Goal: Information Seeking & Learning: Learn about a topic

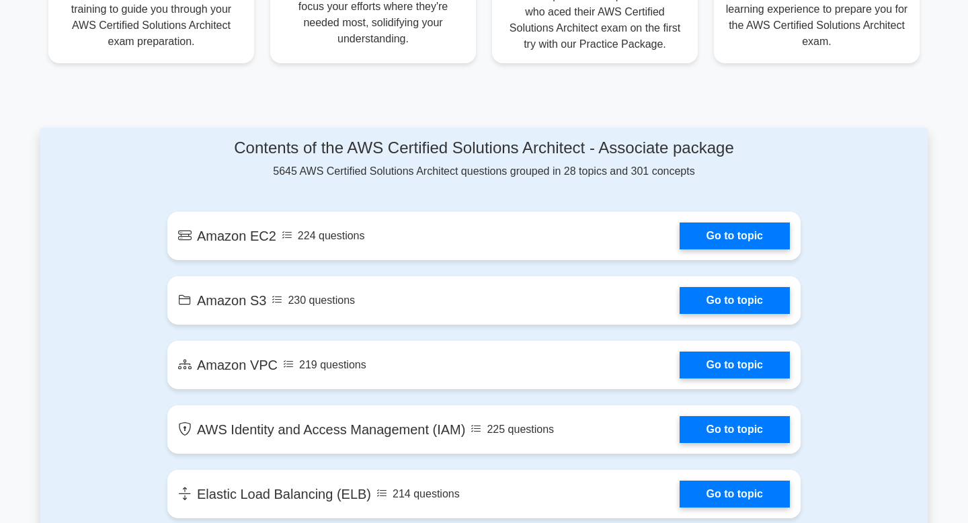
scroll to position [672, 0]
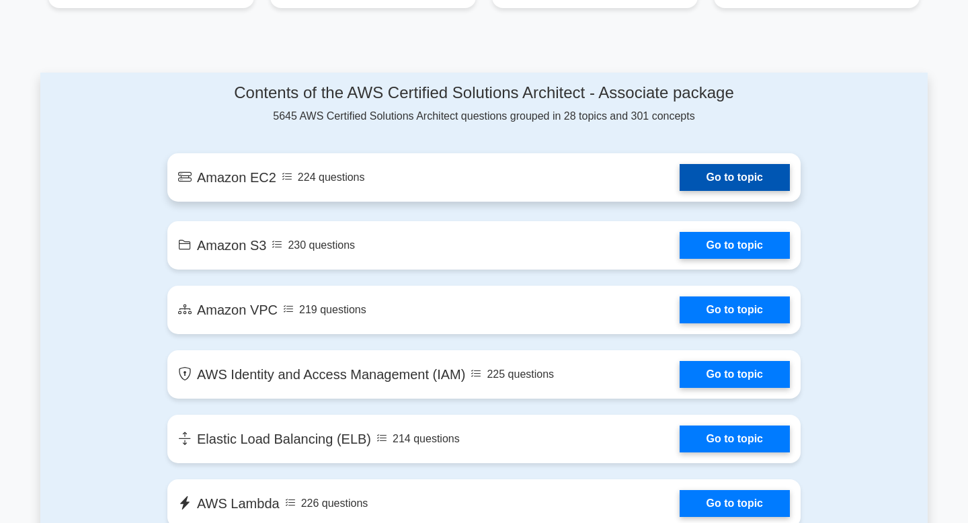
click at [739, 179] on link "Go to topic" at bounding box center [735, 177] width 110 height 27
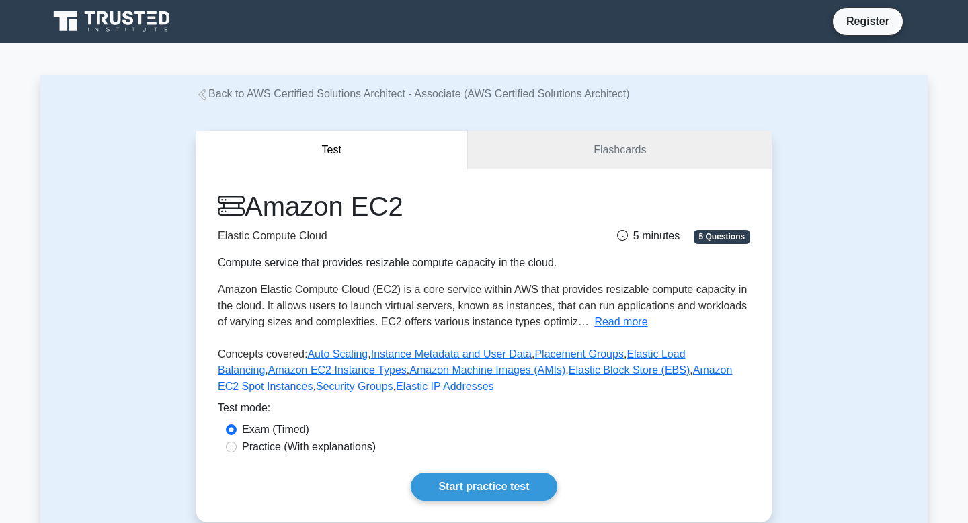
click at [320, 436] on div "Exam (Timed)" at bounding box center [484, 429] width 516 height 16
click at [229, 449] on input "Practice (With explanations)" at bounding box center [231, 447] width 11 height 11
radio input "true"
click at [587, 131] on link "Flashcards" at bounding box center [620, 150] width 304 height 38
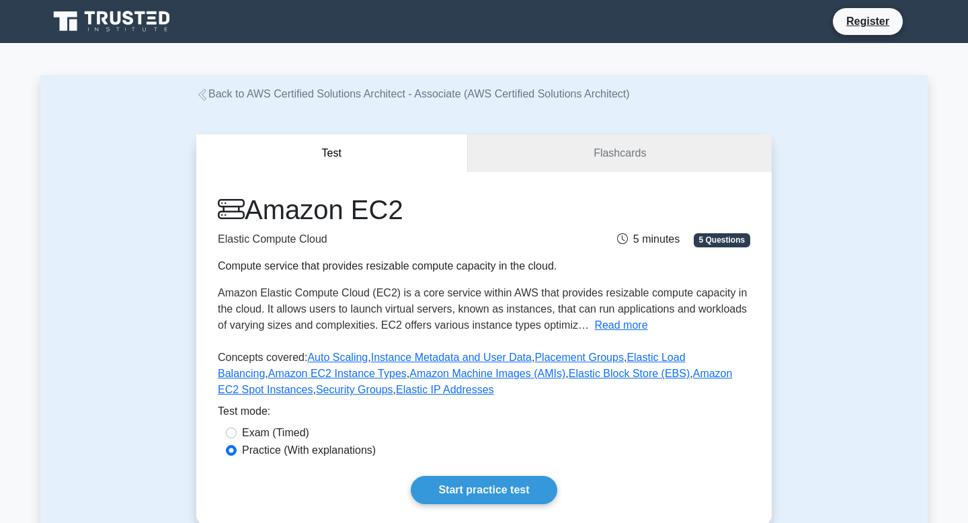
click at [216, 90] on link "Back to AWS Certified Solutions Architect - Associate (AWS Certified Solutions …" at bounding box center [413, 93] width 434 height 11
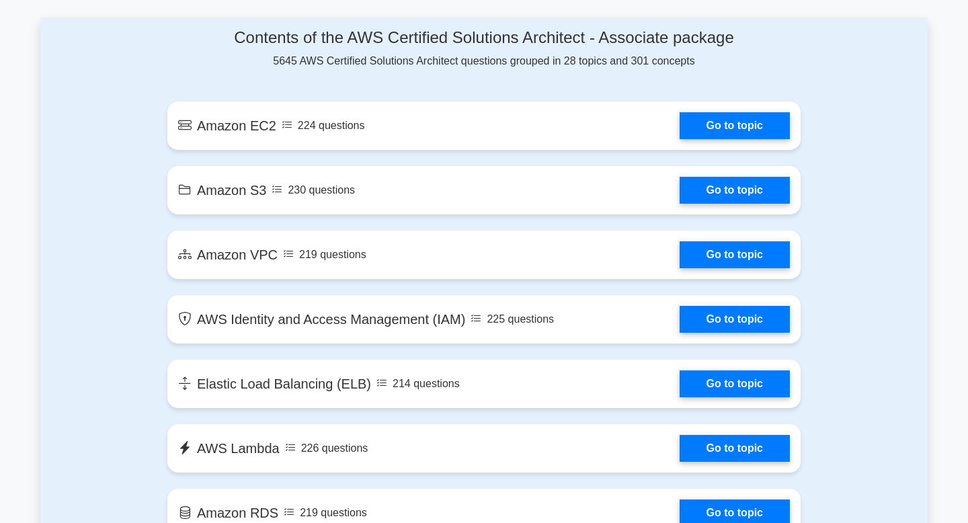
scroll to position [723, 0]
